Goal: Transaction & Acquisition: Purchase product/service

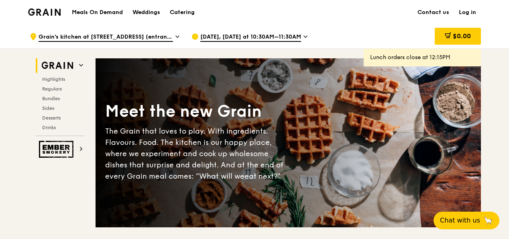
click at [298, 36] on span "[DATE], [DATE] at 10:30AM–11:30AM" at bounding box center [250, 37] width 101 height 9
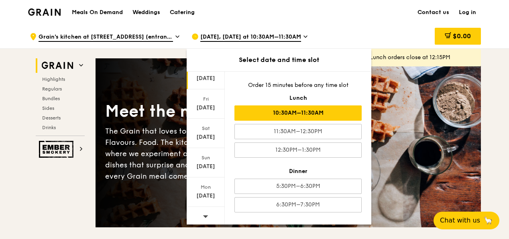
scroll to position [93, 0]
click at [211, 211] on div at bounding box center [206, 215] width 38 height 20
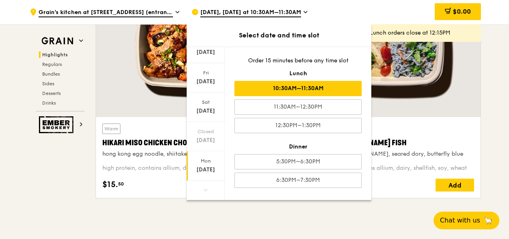
scroll to position [321, 0]
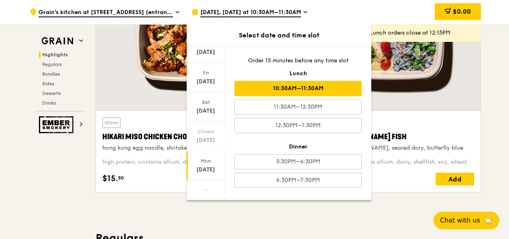
click at [211, 171] on div "[DATE]" at bounding box center [206, 170] width 36 height 8
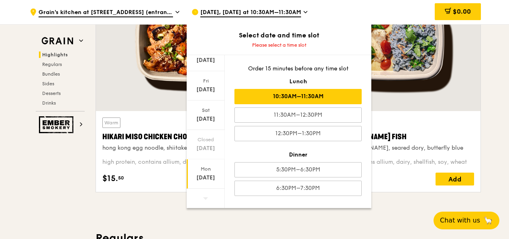
click at [335, 93] on div "10:30AM–11:30AM" at bounding box center [298, 96] width 127 height 15
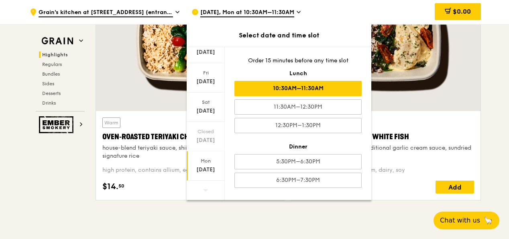
click at [333, 94] on div "10:30AM–11:30AM" at bounding box center [298, 88] width 127 height 15
click at [334, 90] on div "10:30AM–11:30AM" at bounding box center [298, 88] width 127 height 15
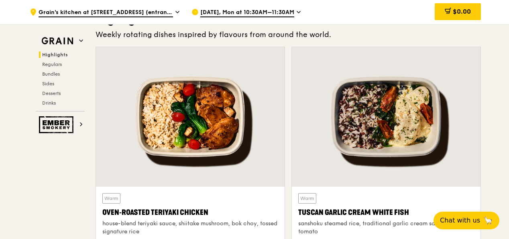
scroll to position [241, 0]
